Goal: Register for event/course

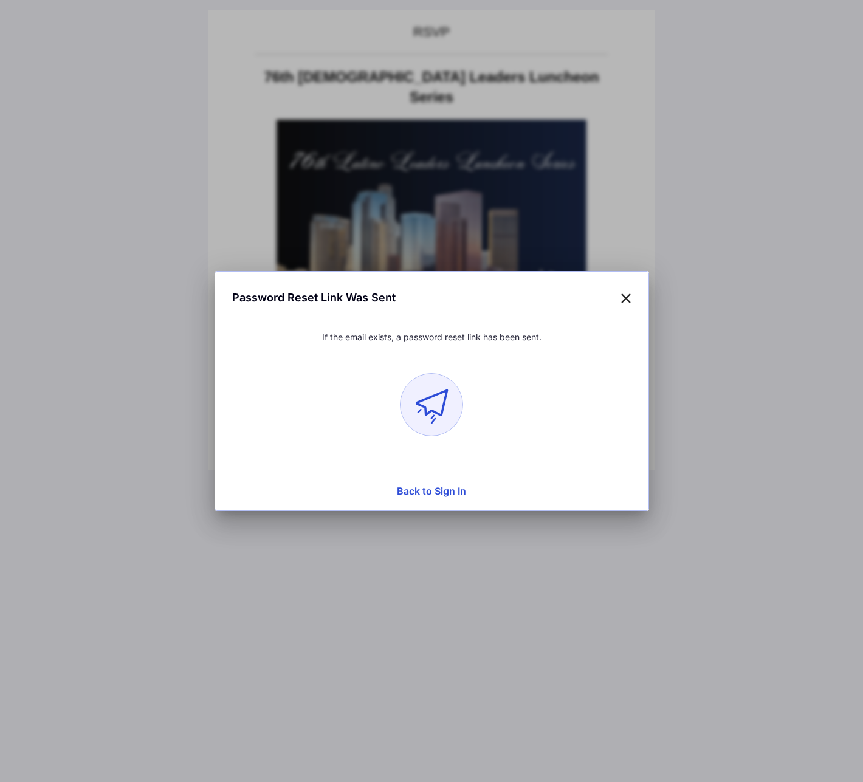
click at [628, 295] on icon at bounding box center [625, 298] width 11 height 18
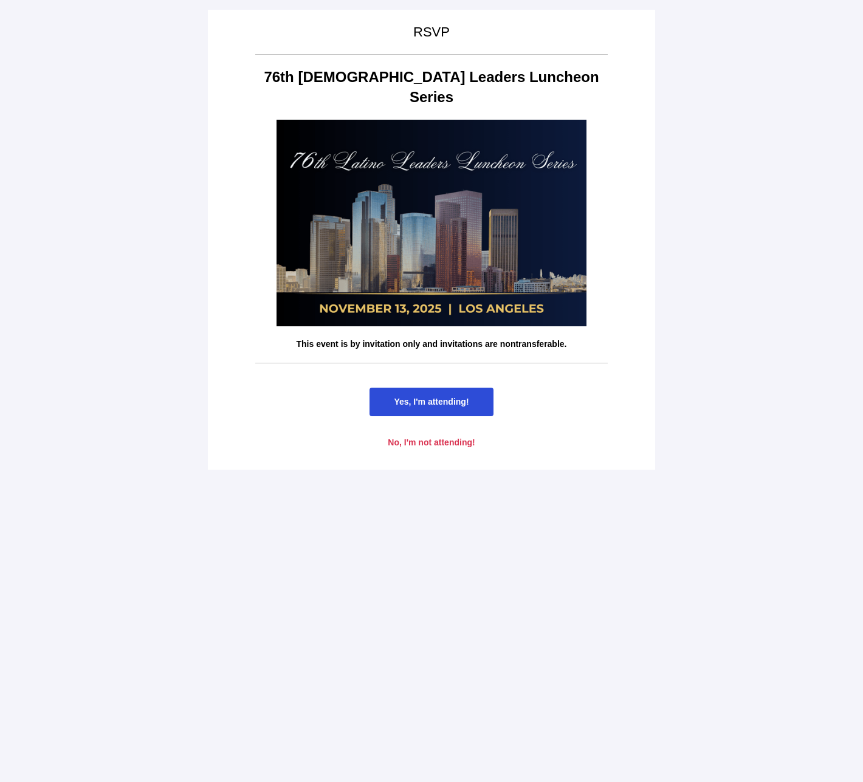
click at [448, 388] on span "Yes, I'm attending!" at bounding box center [430, 402] width 123 height 29
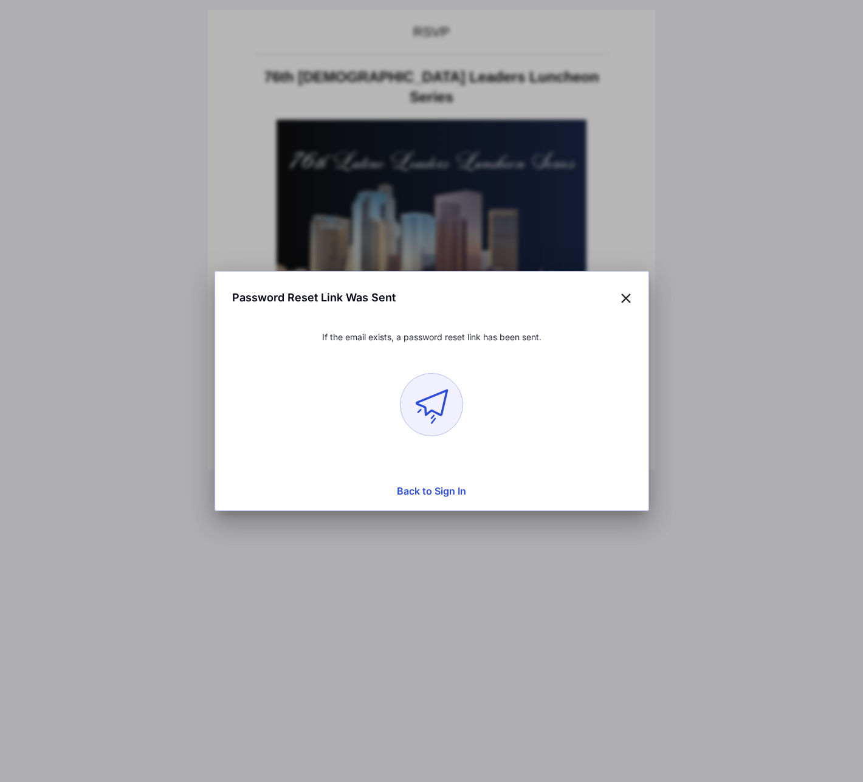
click at [444, 488] on button "Back to Sign In" at bounding box center [431, 491] width 419 height 24
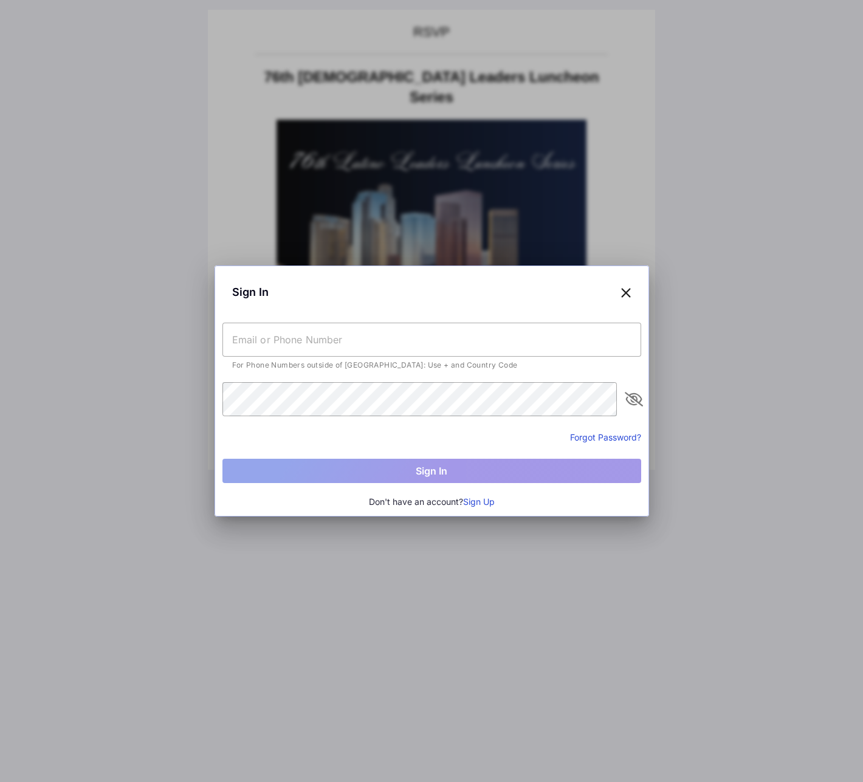
click at [351, 337] on input "text" at bounding box center [431, 340] width 419 height 34
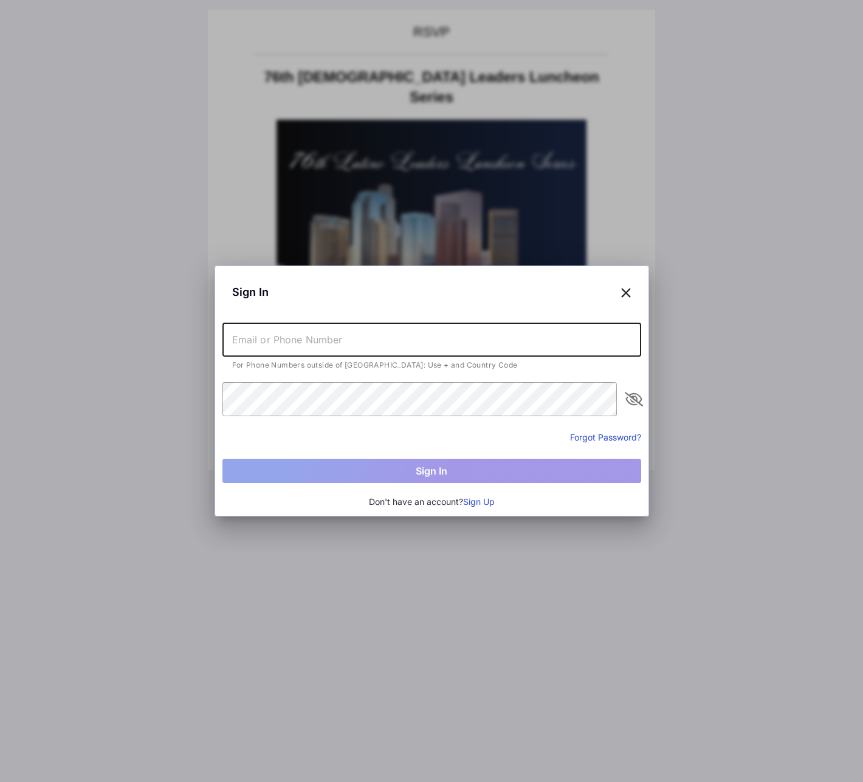
type input "[PERSON_NAME][EMAIL_ADDRESS][DOMAIN_NAME]"
click at [613, 436] on button "Forgot Password?" at bounding box center [605, 437] width 71 height 13
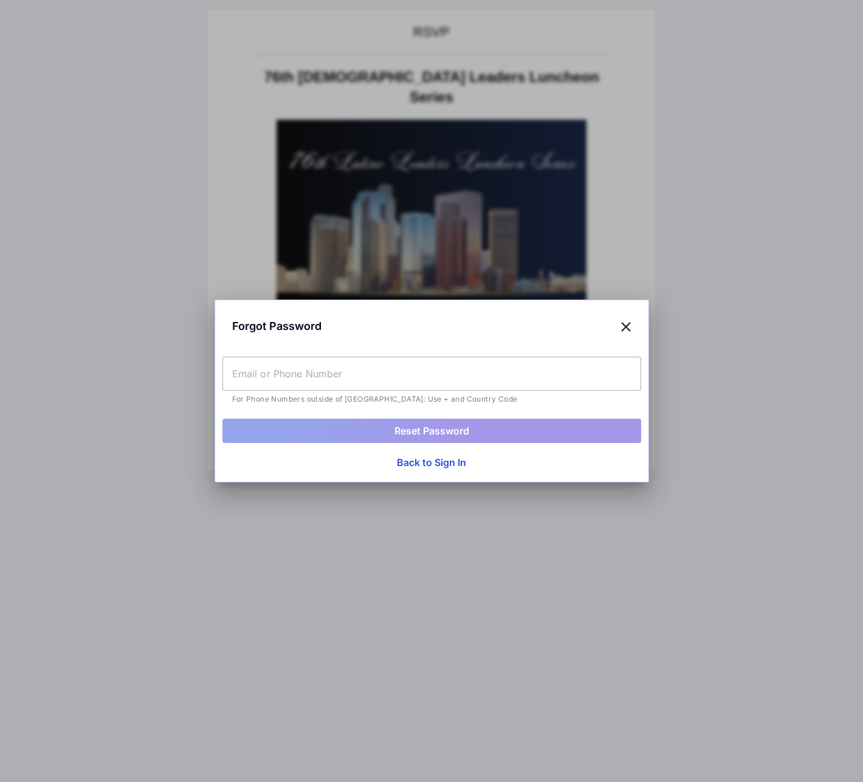
click at [325, 375] on input "text" at bounding box center [431, 374] width 419 height 34
type input "[PERSON_NAME][EMAIL_ADDRESS][DOMAIN_NAME]"
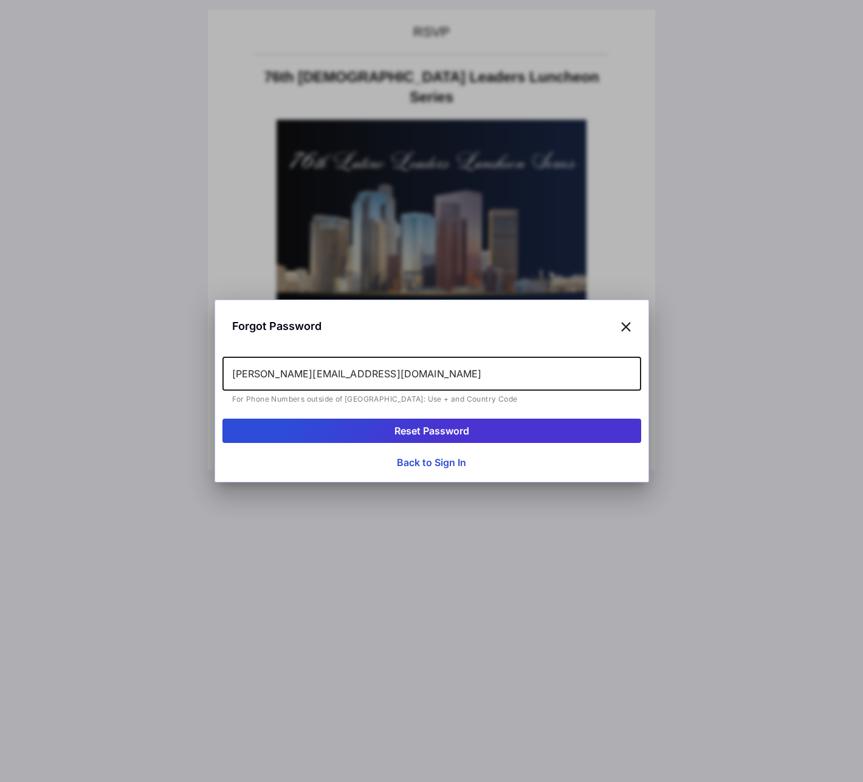
click at [454, 429] on button "Reset Password" at bounding box center [431, 431] width 419 height 24
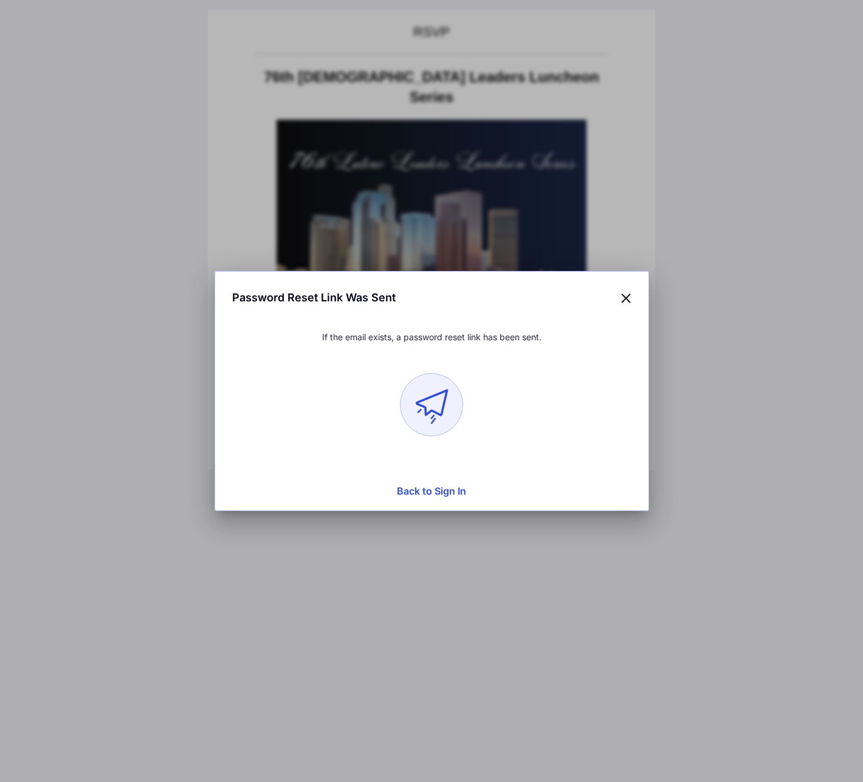
click at [625, 296] on icon at bounding box center [625, 298] width 11 height 18
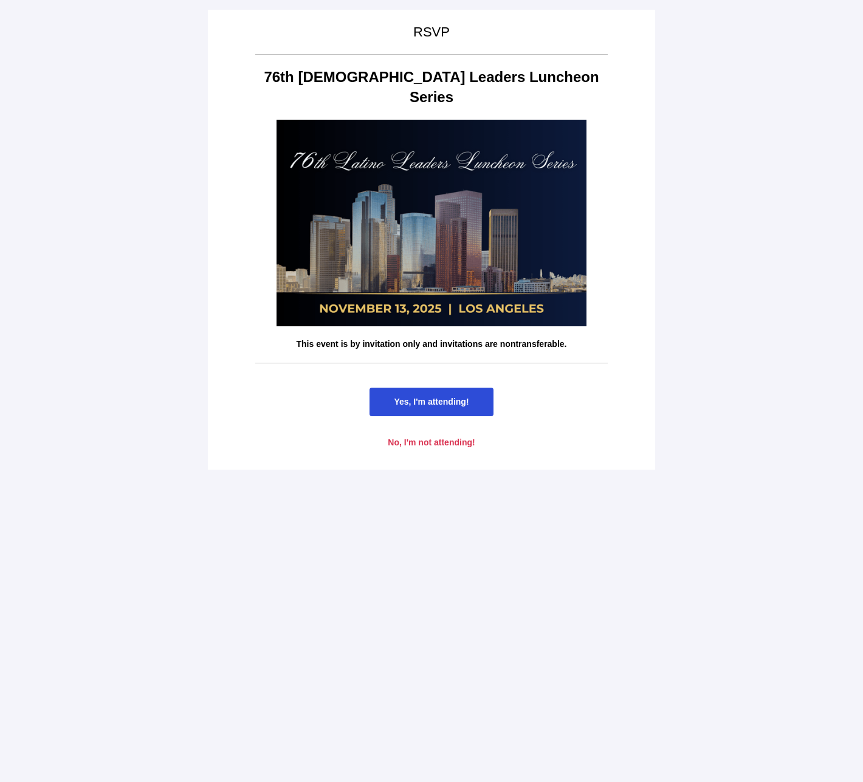
click at [443, 397] on span "Yes, I'm attending!" at bounding box center [431, 402] width 75 height 10
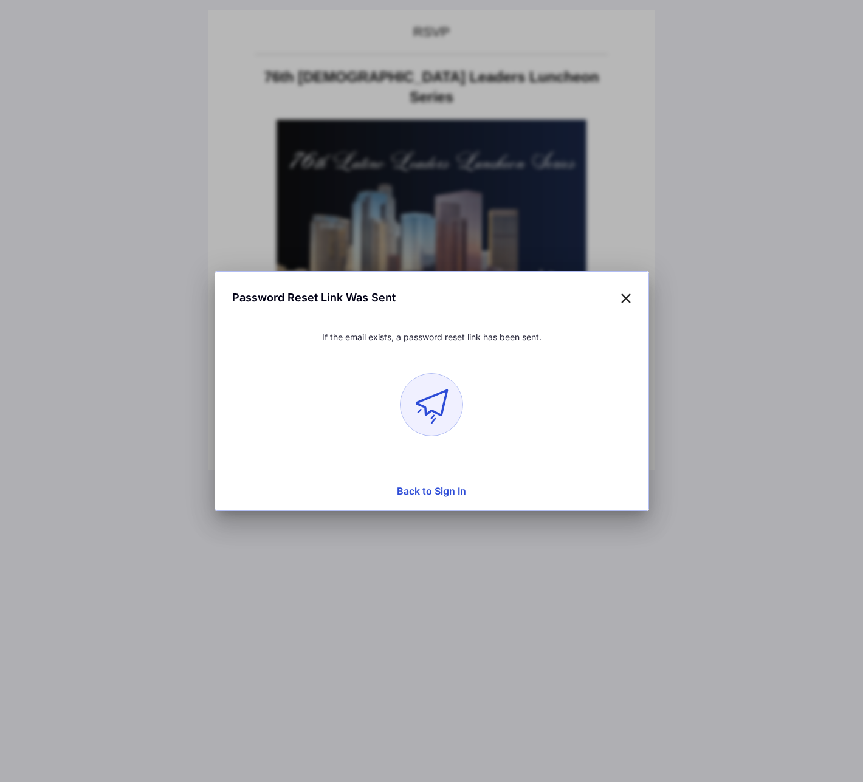
click at [445, 498] on button "Back to Sign In" at bounding box center [431, 491] width 419 height 24
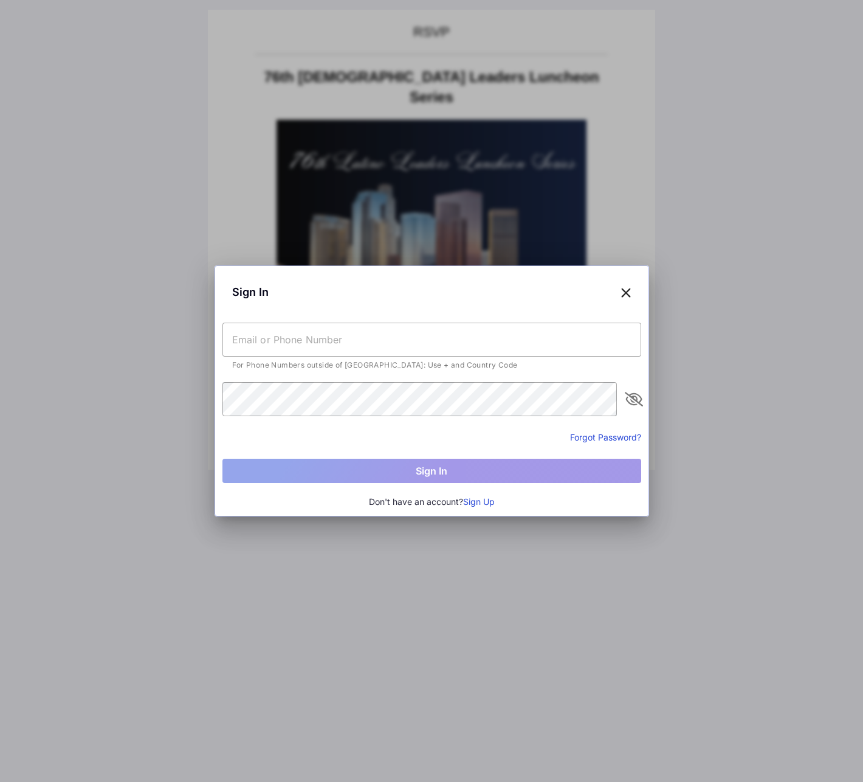
type input "[PERSON_NAME][EMAIL_ADDRESS][PERSON_NAME][DOMAIN_NAME]"
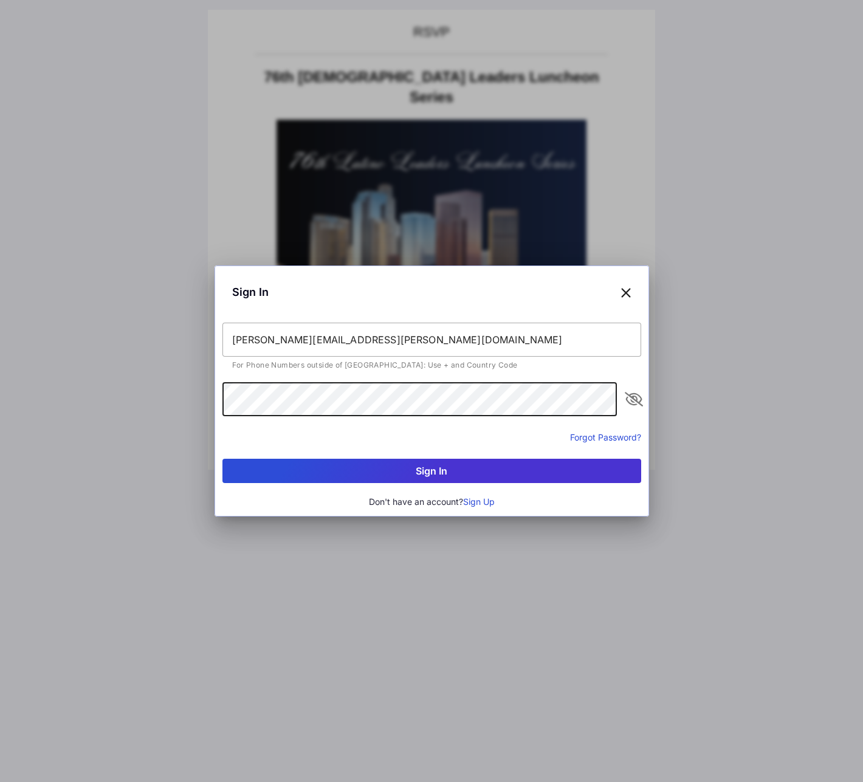
click at [200, 402] on div "Sign In [PERSON_NAME][EMAIL_ADDRESS][PERSON_NAME][DOMAIN_NAME] For Phone Number…" at bounding box center [431, 391] width 863 height 782
click at [504, 466] on button "Sign In" at bounding box center [431, 471] width 419 height 24
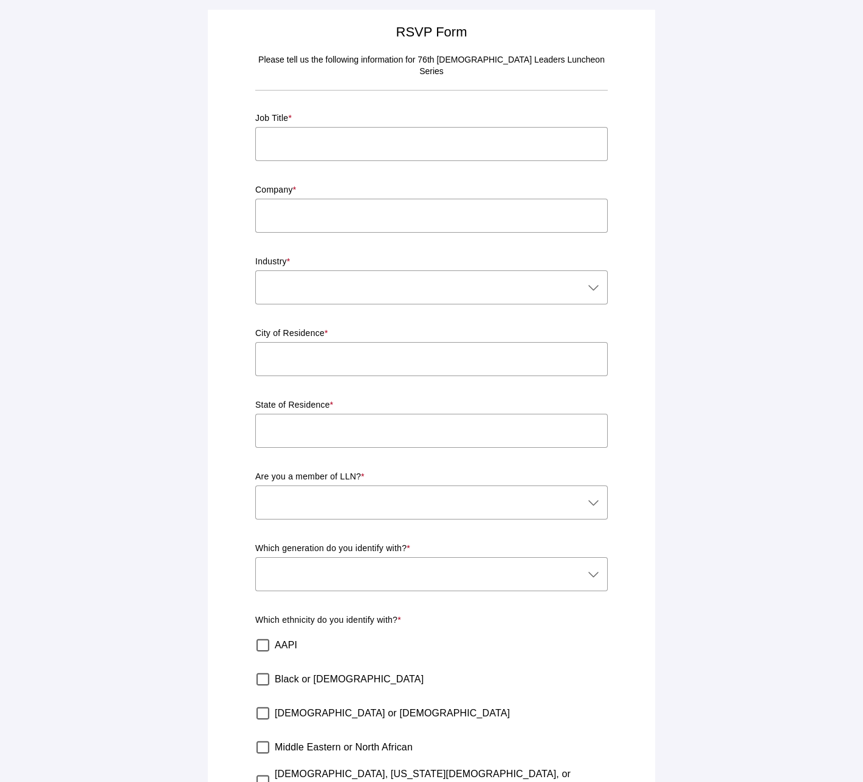
click at [425, 127] on input "text" at bounding box center [431, 144] width 352 height 34
type input "Chairman, 2028 Games Energy Council"
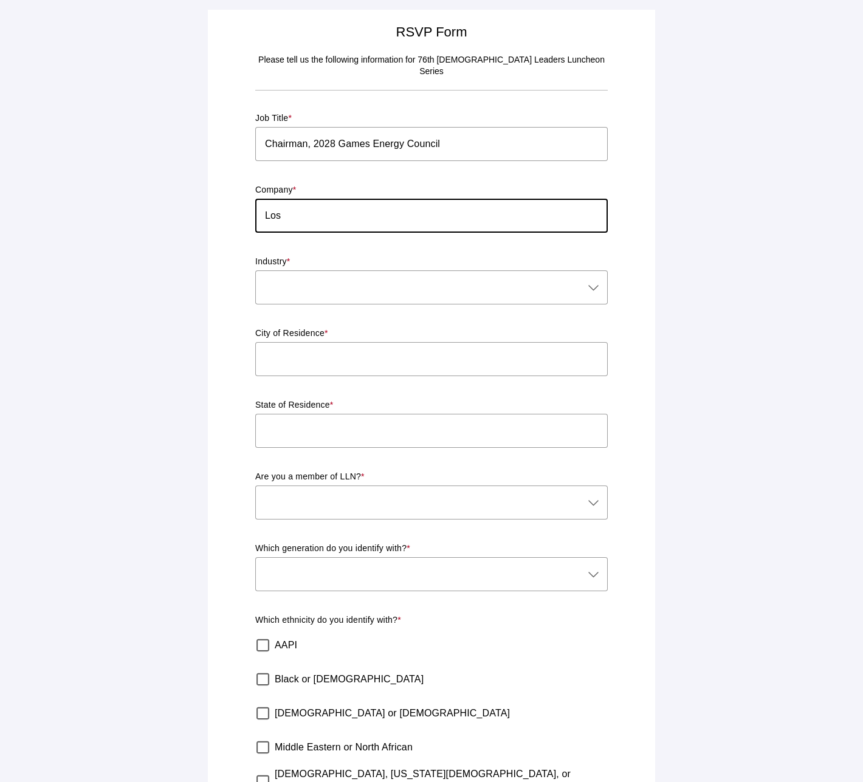
type input "Los Angeles Department of Water and Power"
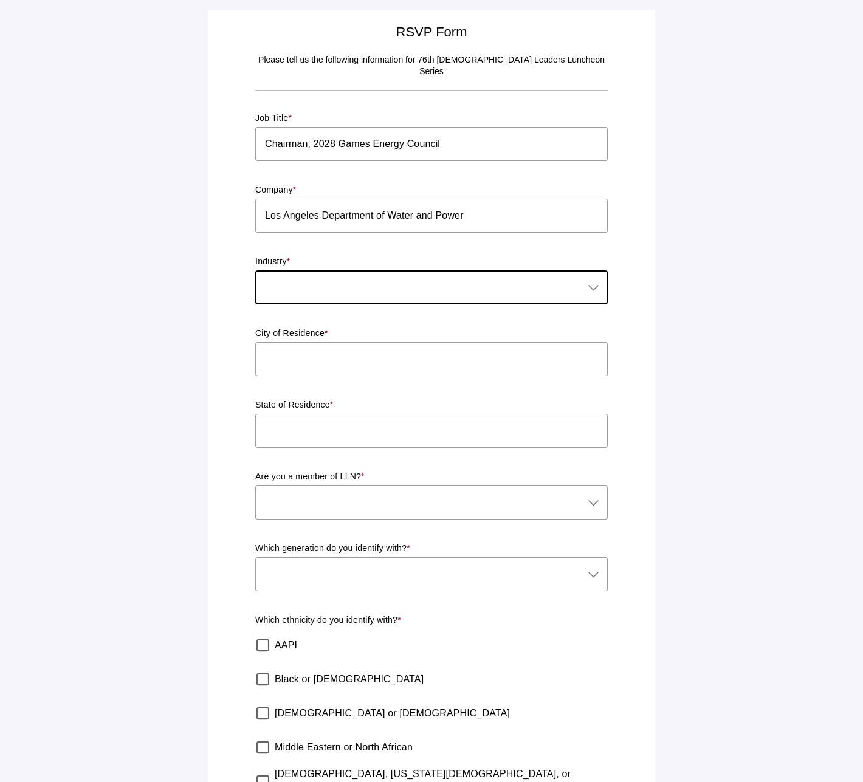
click at [590, 280] on icon at bounding box center [593, 287] width 15 height 15
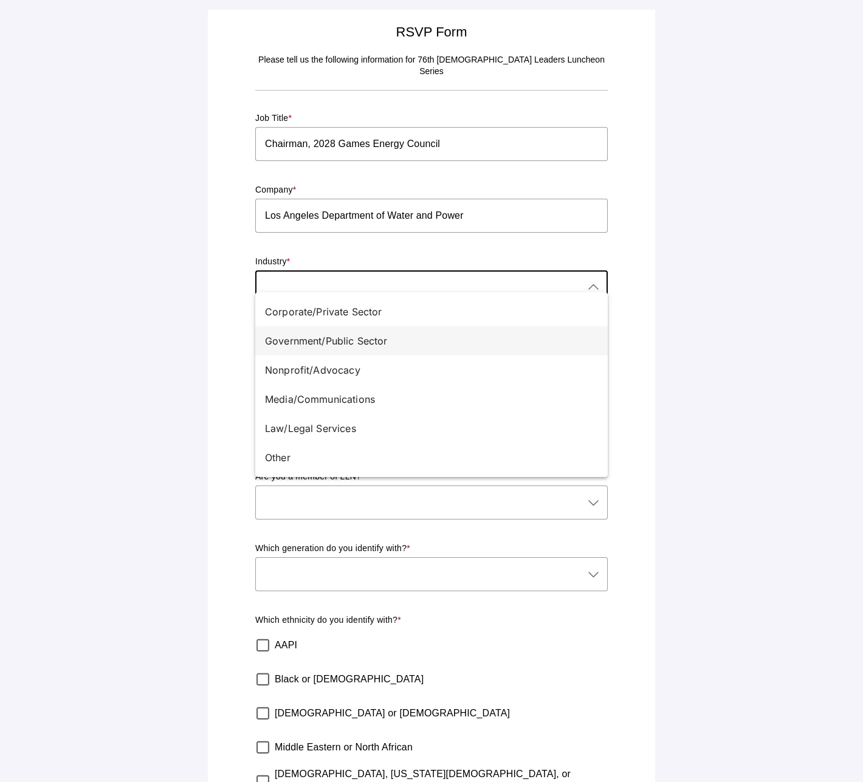
click at [370, 343] on div "Government/Public Sector" at bounding box center [426, 341] width 323 height 15
type input "Government/Public Sector"
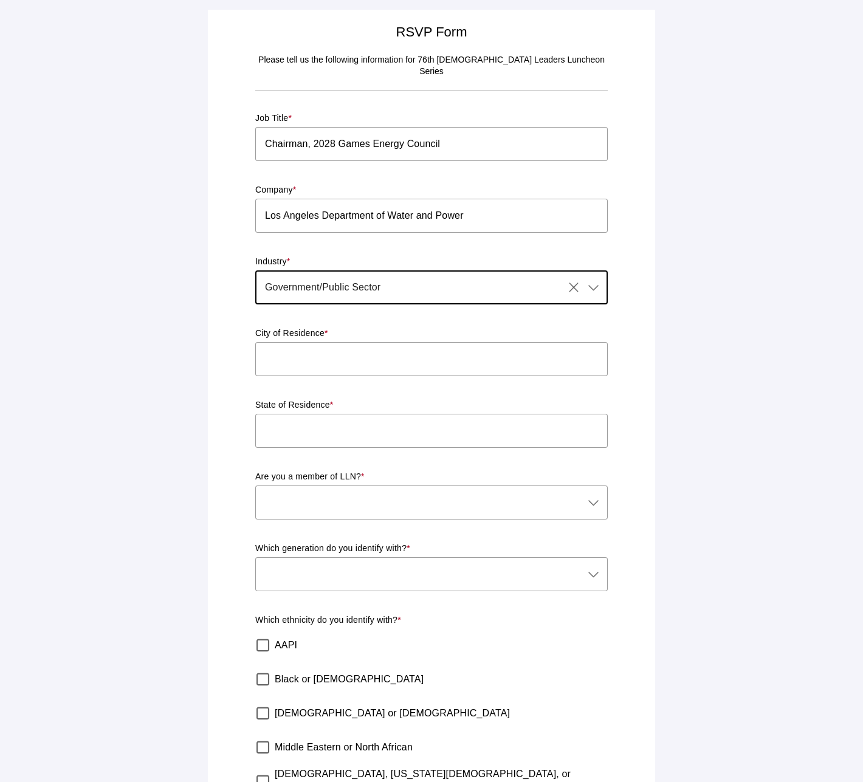
click at [382, 352] on input "text" at bounding box center [431, 359] width 352 height 34
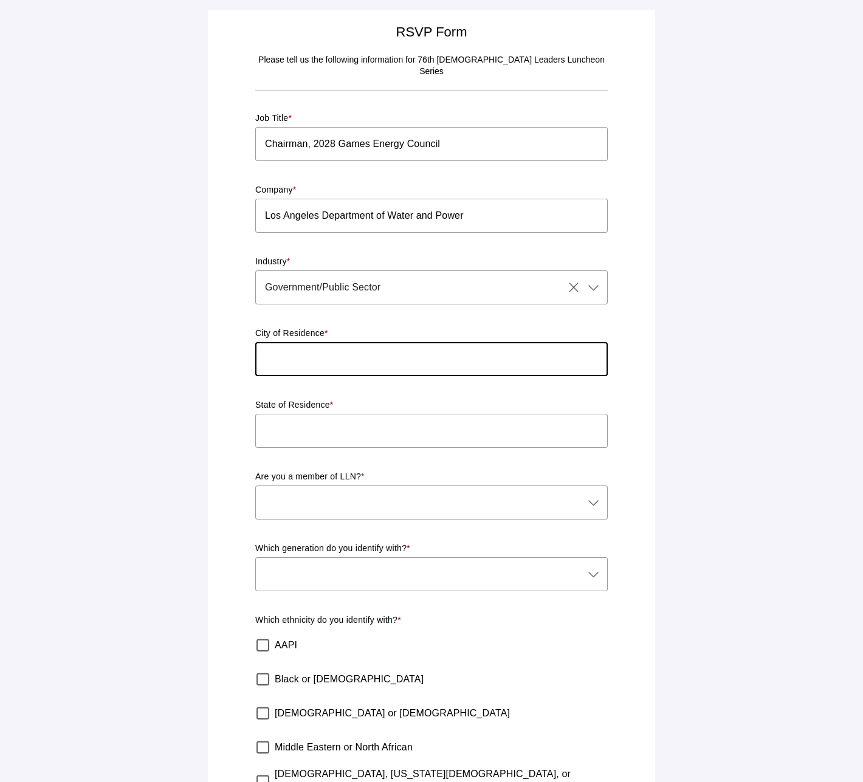
type input "[GEOGRAPHIC_DATA]"
type input "[US_STATE]"
click at [430, 495] on div at bounding box center [419, 502] width 328 height 34
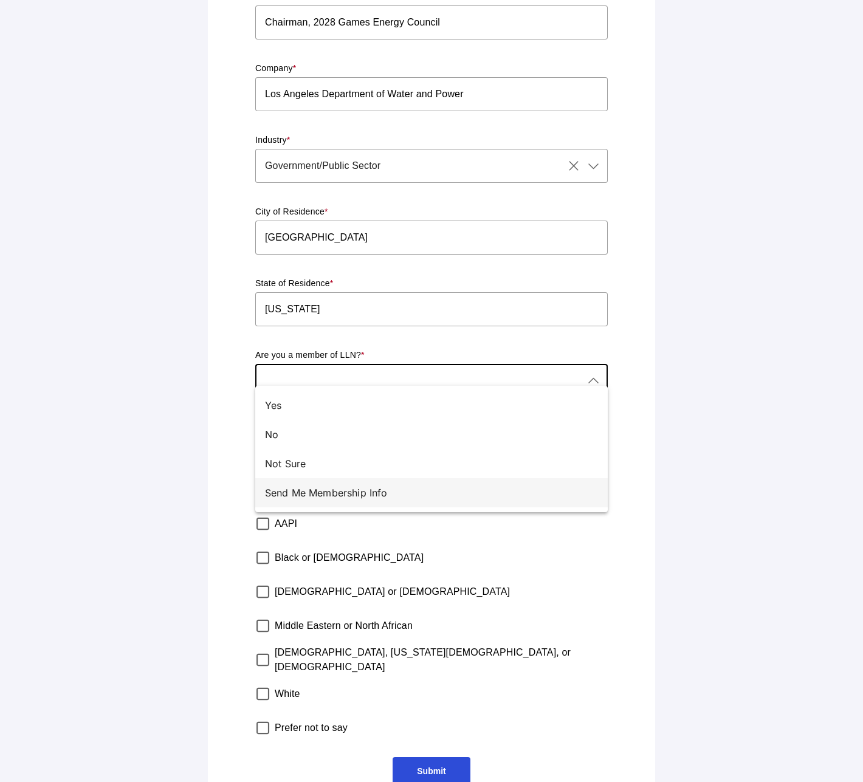
scroll to position [137, 0]
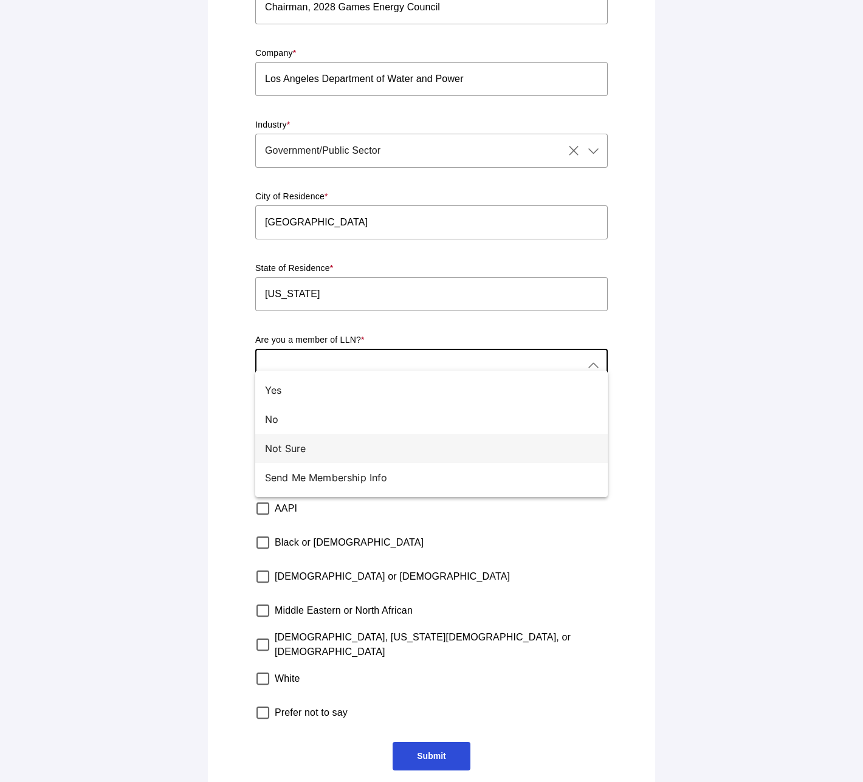
click at [378, 451] on div "Not Sure" at bounding box center [426, 448] width 323 height 15
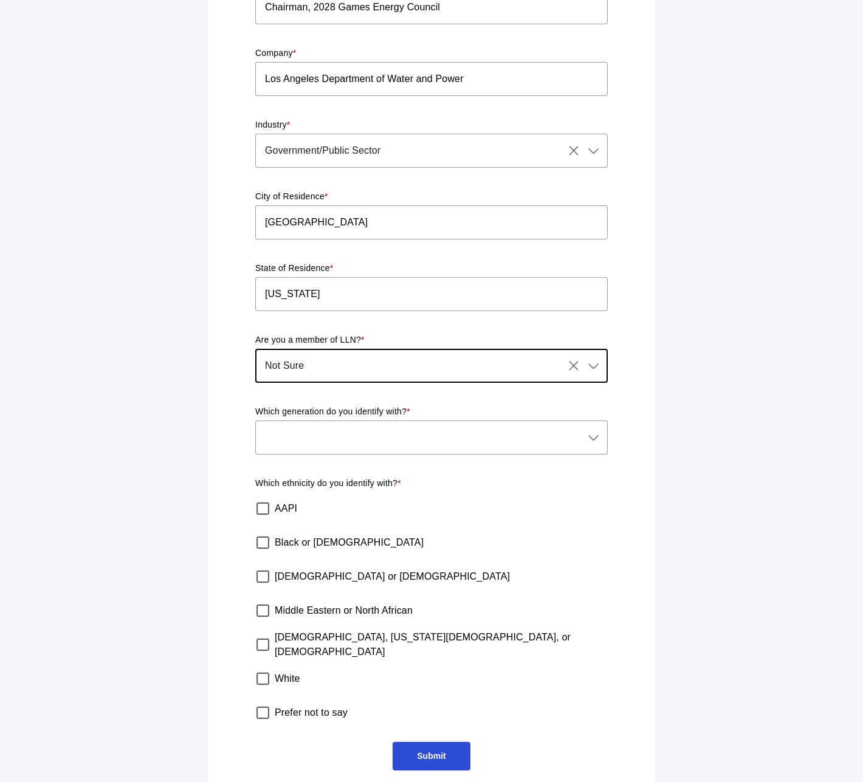
click at [591, 358] on icon at bounding box center [593, 365] width 15 height 15
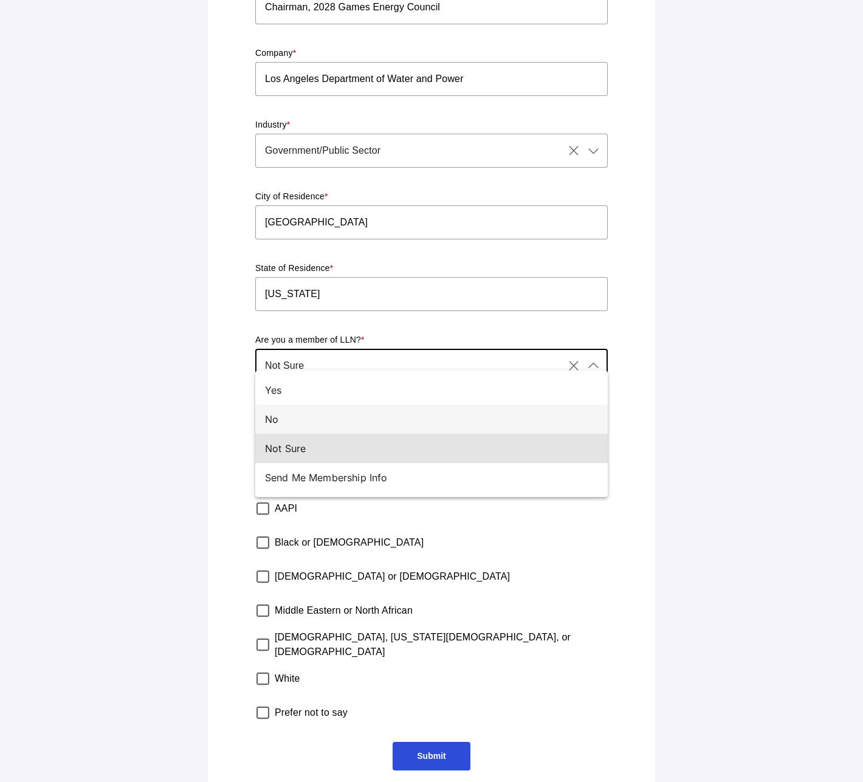
click at [396, 419] on div "No" at bounding box center [426, 419] width 323 height 15
type input "No"
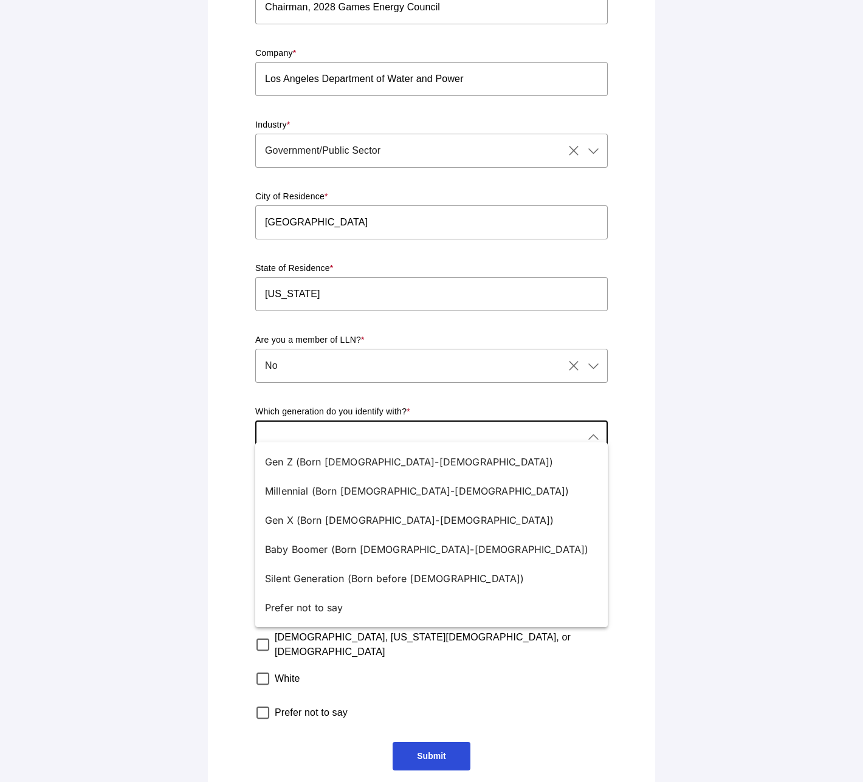
click at [449, 423] on div at bounding box center [419, 437] width 328 height 34
click at [329, 518] on div "Gen X (Born [DEMOGRAPHIC_DATA]-[DEMOGRAPHIC_DATA])" at bounding box center [426, 520] width 323 height 15
type input "Gen X (Born [DEMOGRAPHIC_DATA]-[DEMOGRAPHIC_DATA])"
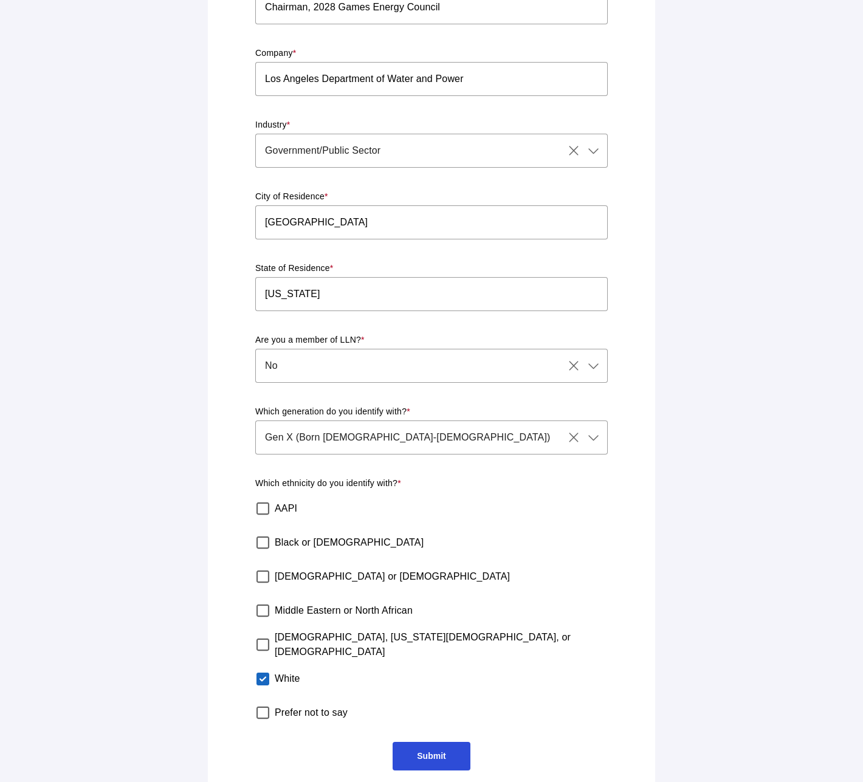
click at [432, 742] on span "Submit" at bounding box center [430, 756] width 77 height 29
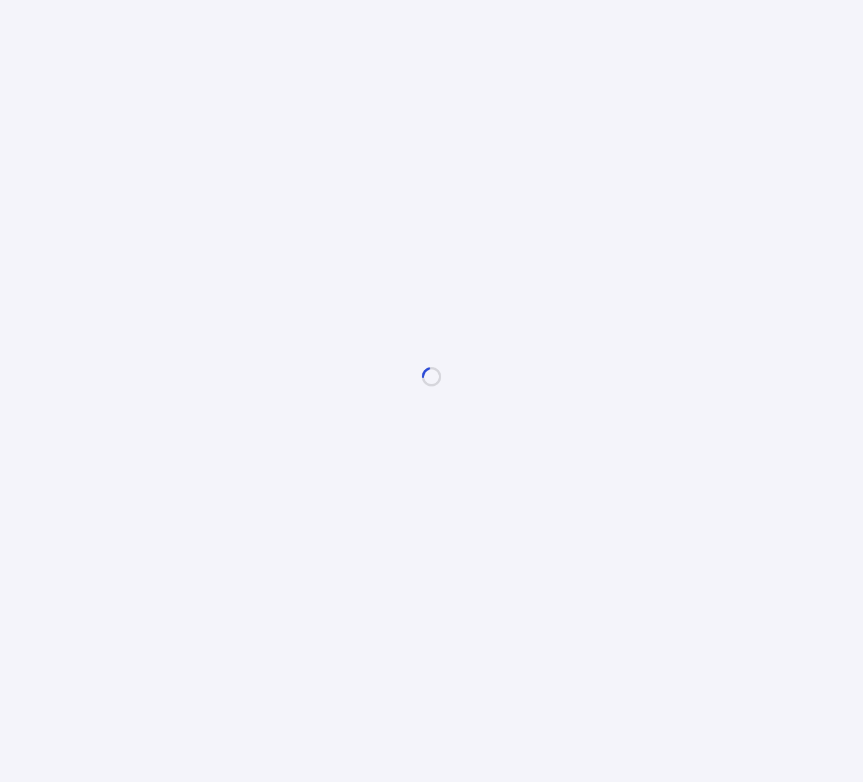
scroll to position [0, 0]
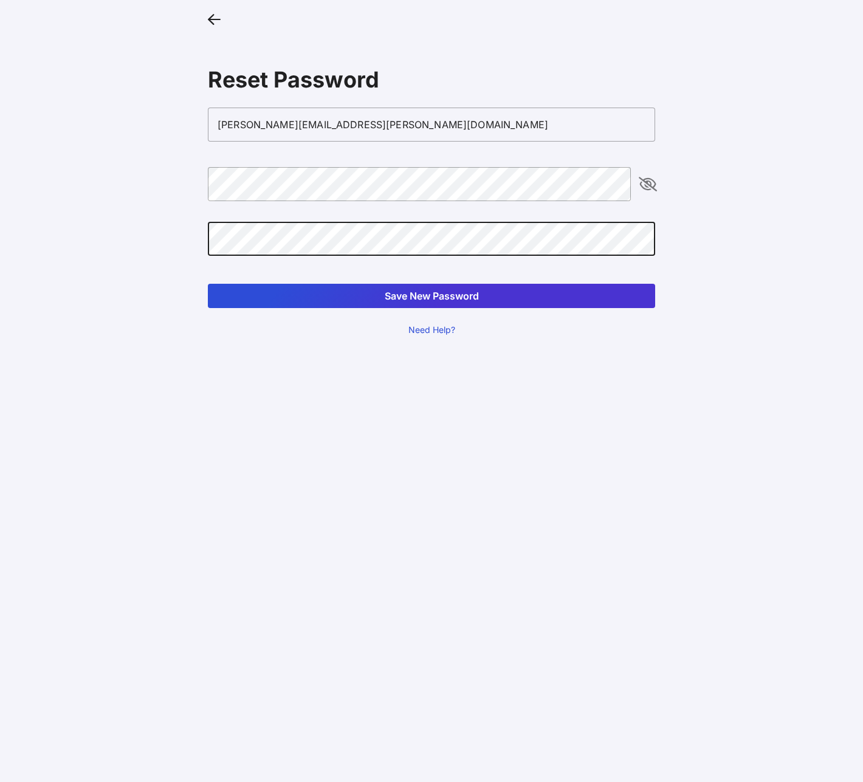
click at [402, 291] on button "Save New Password" at bounding box center [431, 296] width 447 height 24
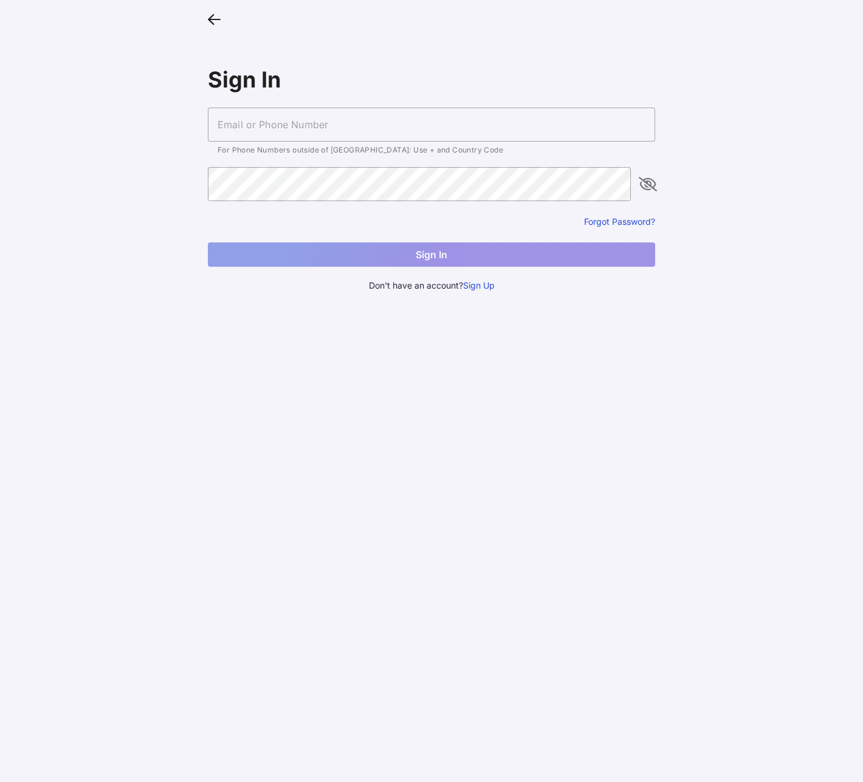
type input "[PERSON_NAME][EMAIL_ADDRESS][PERSON_NAME][DOMAIN_NAME]"
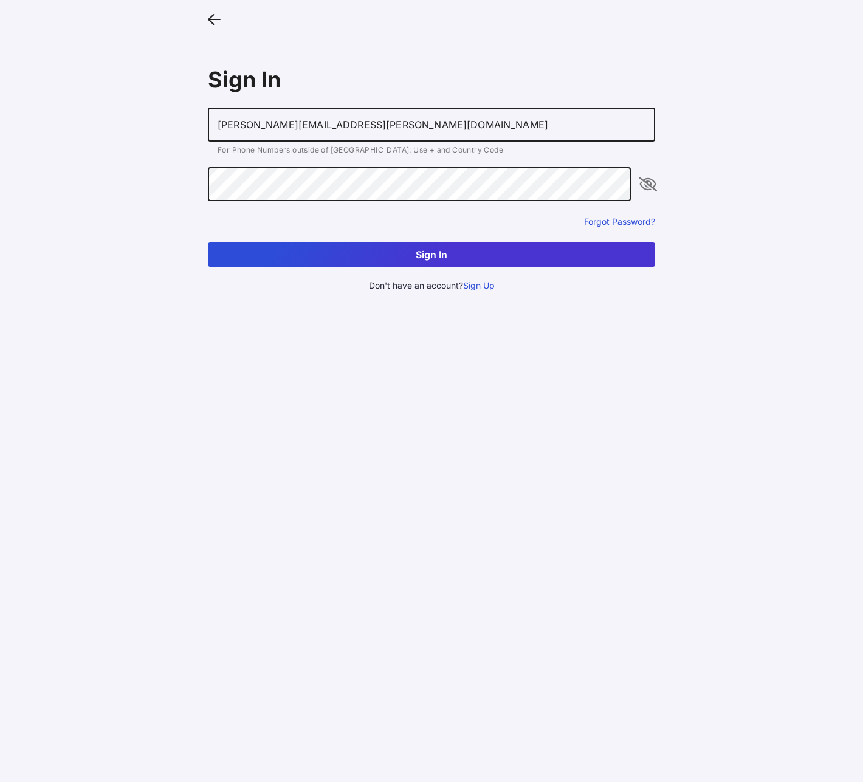
click at [464, 255] on button "Sign In" at bounding box center [431, 254] width 447 height 24
